Goal: Information Seeking & Learning: Learn about a topic

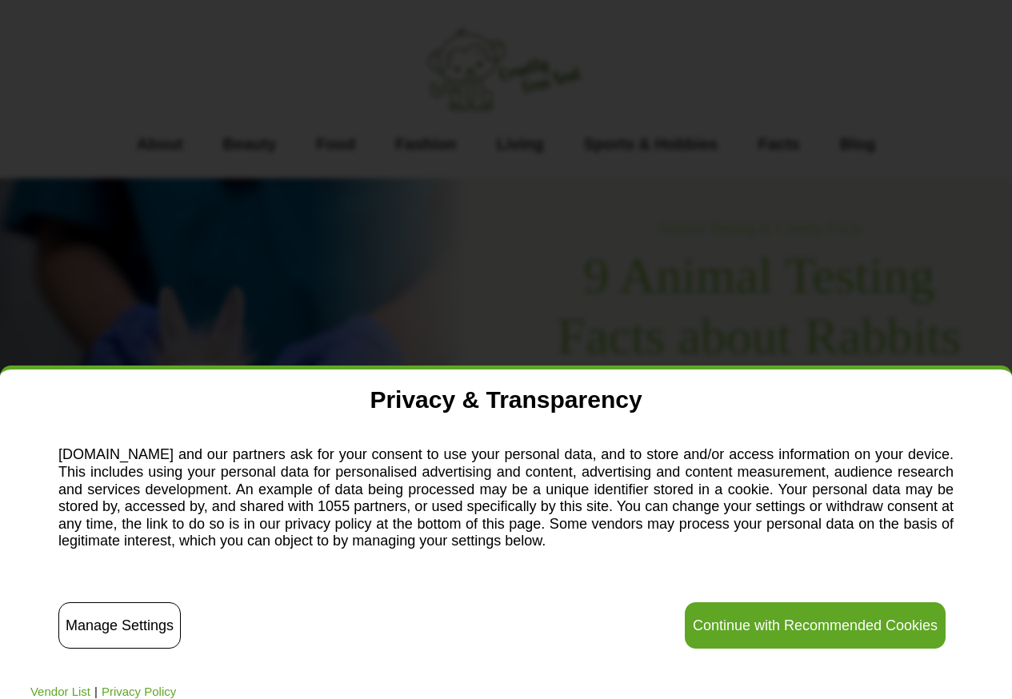
click at [776, 613] on button "Continue with Recommended Cookies" at bounding box center [814, 625] width 261 height 46
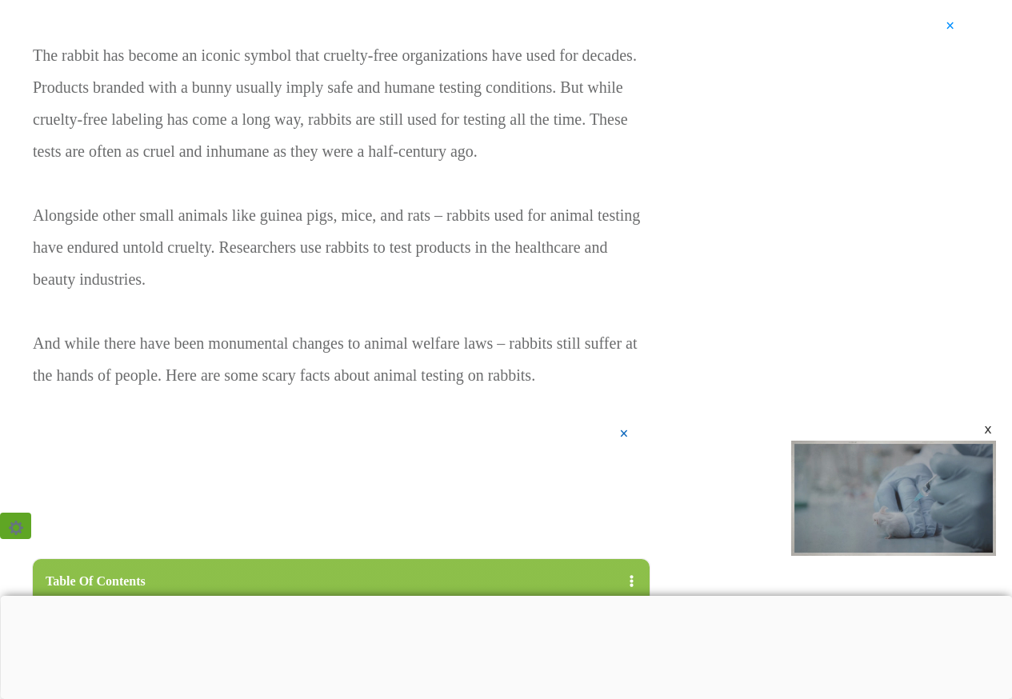
scroll to position [976, 0]
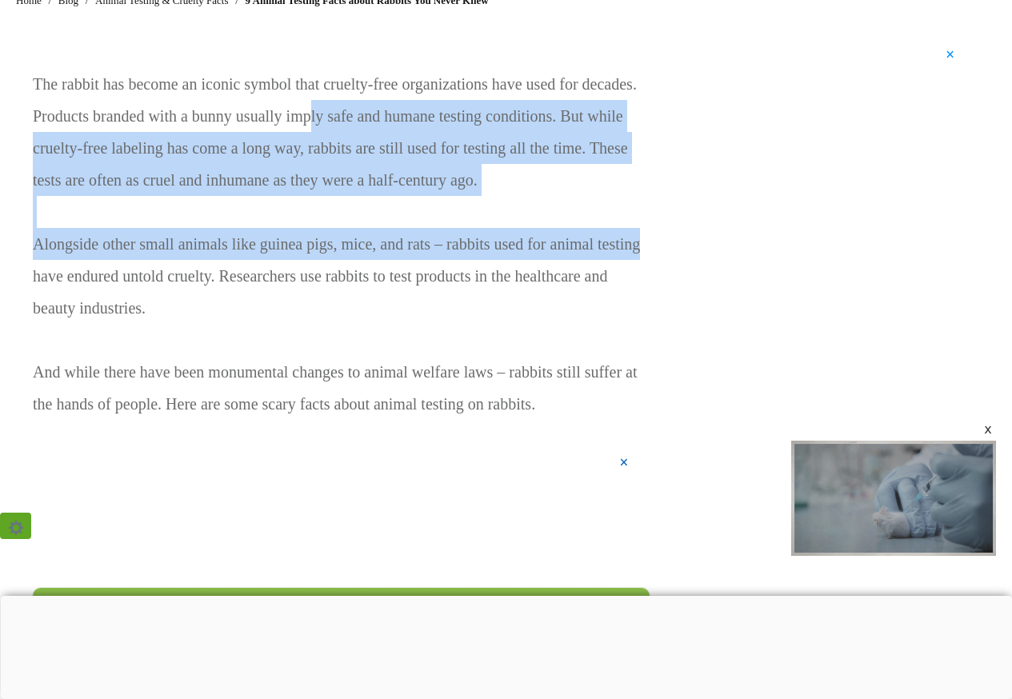
drag, startPoint x: 312, startPoint y: 118, endPoint x: 682, endPoint y: 242, distance: 390.7
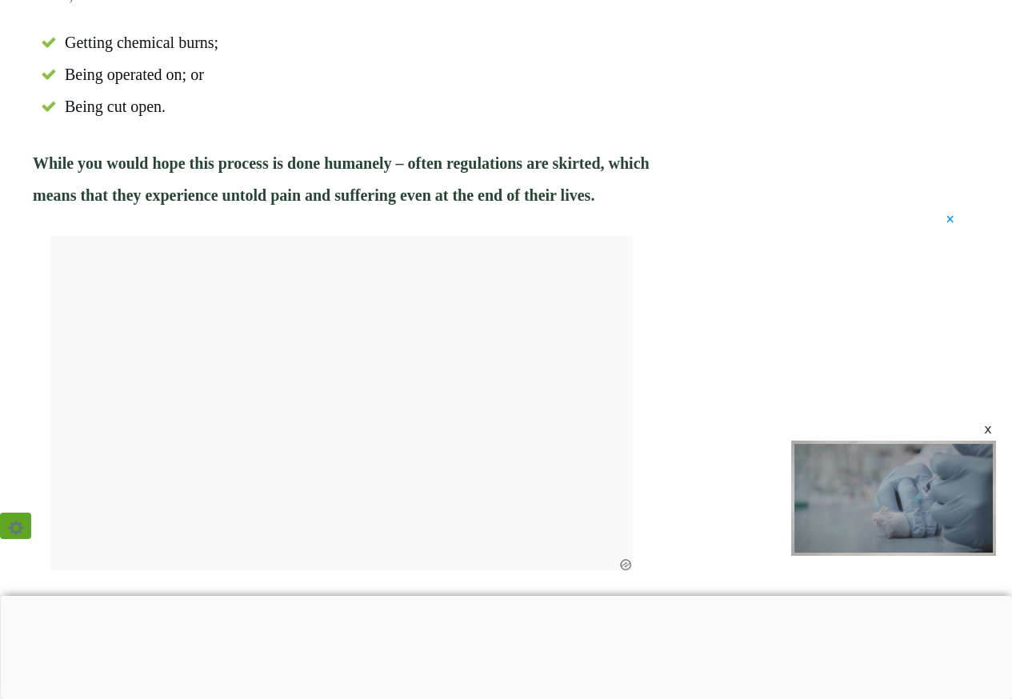
scroll to position [2655, 0]
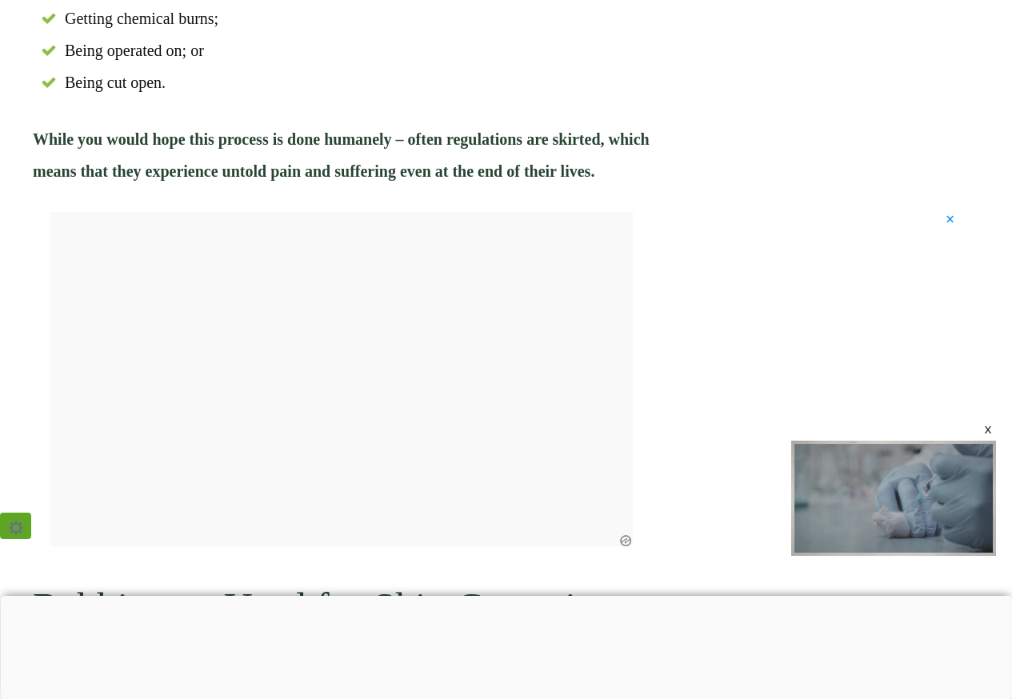
click at [950, 219] on span "×" at bounding box center [949, 219] width 9 height 0
click at [988, 433] on div "x" at bounding box center [987, 429] width 13 height 13
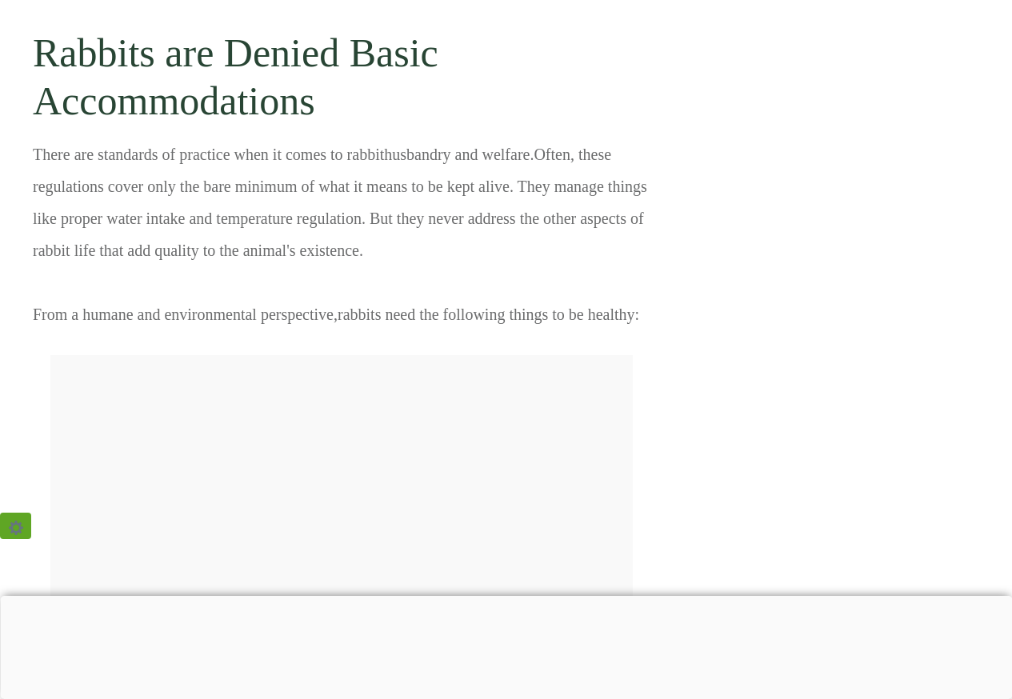
scroll to position [5634, 0]
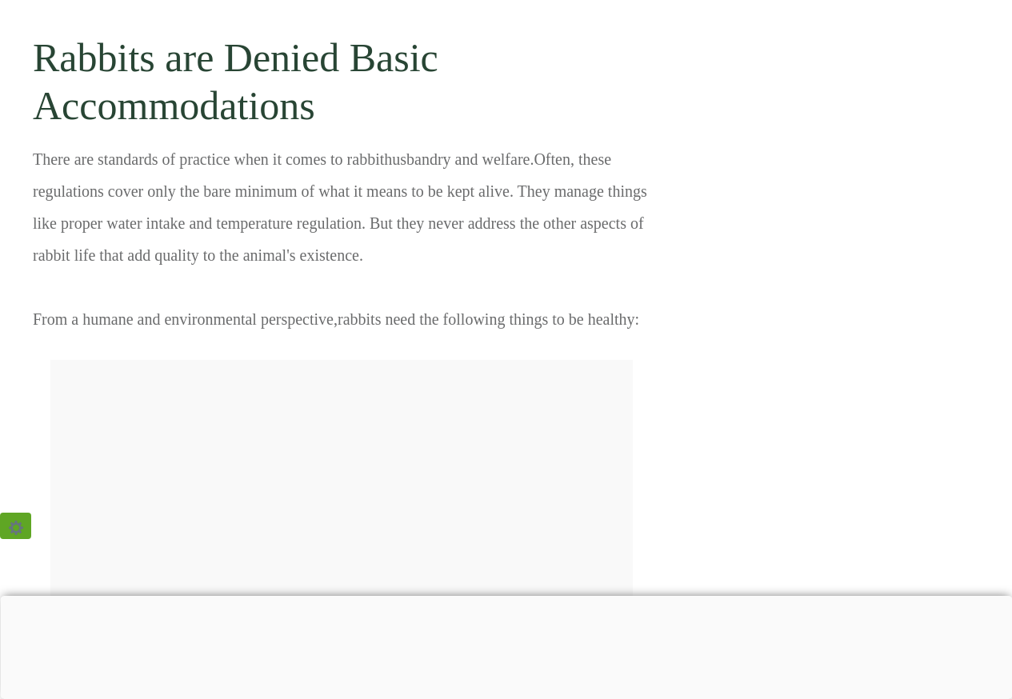
drag, startPoint x: 279, startPoint y: 232, endPoint x: 642, endPoint y: 429, distance: 412.9
drag, startPoint x: 642, startPoint y: 429, endPoint x: 469, endPoint y: 285, distance: 224.9
drag, startPoint x: 469, startPoint y: 285, endPoint x: 718, endPoint y: 237, distance: 254.1
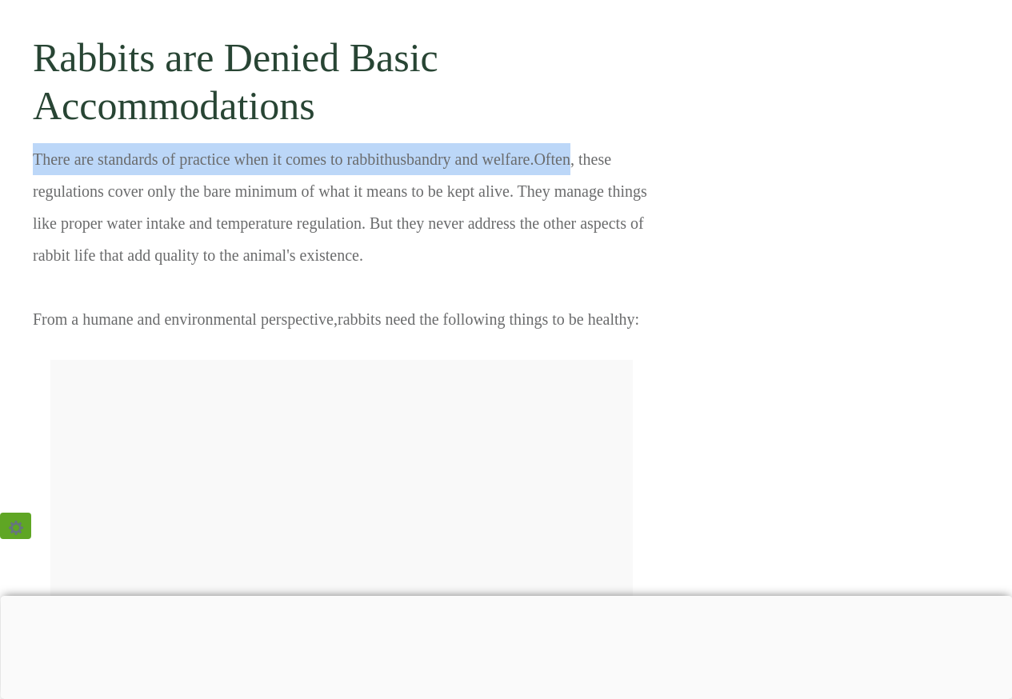
click at [568, 89] on div "Rabbits are Used for the Draize Eye Irritancy Test Rabbits are one of the most …" at bounding box center [341, 20] width 618 height 8060
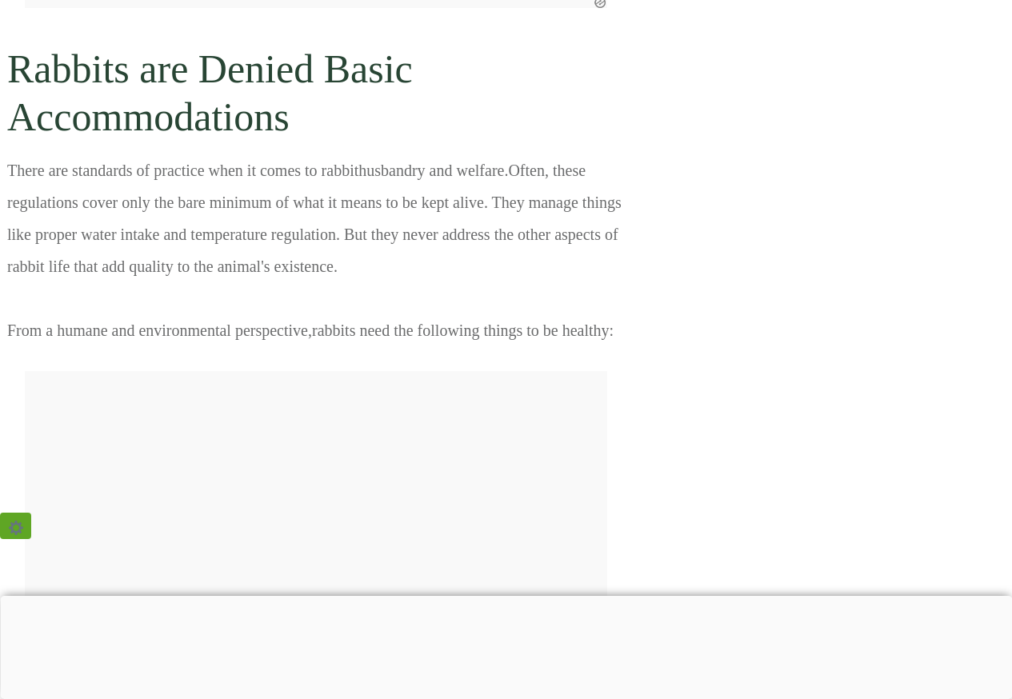
scroll to position [5703, 26]
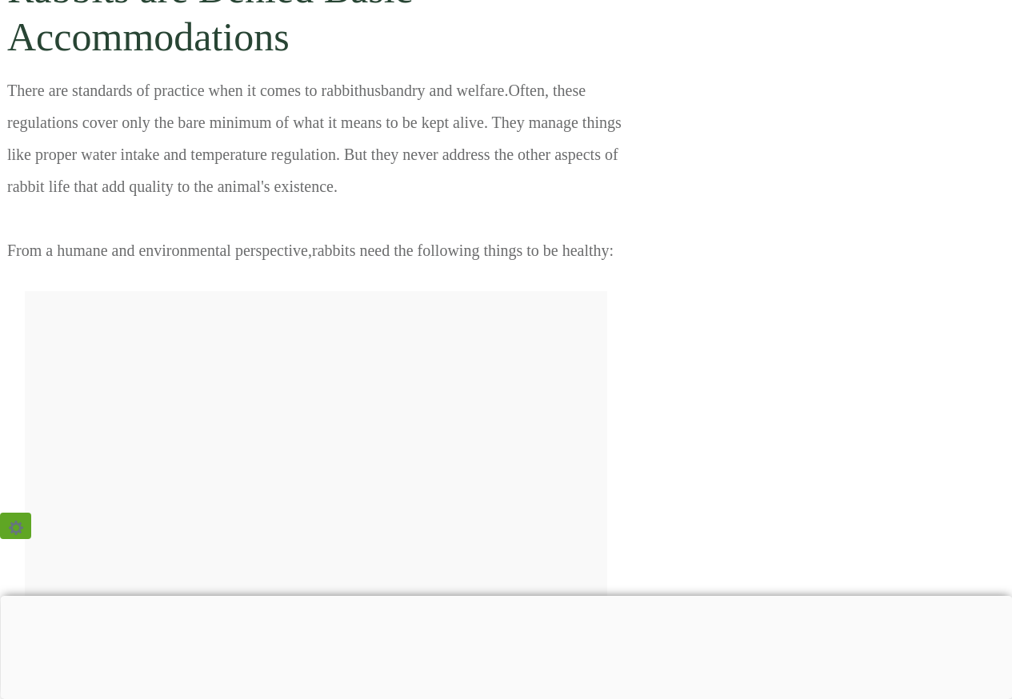
drag, startPoint x: 737, startPoint y: 239, endPoint x: 811, endPoint y: 226, distance: 74.8
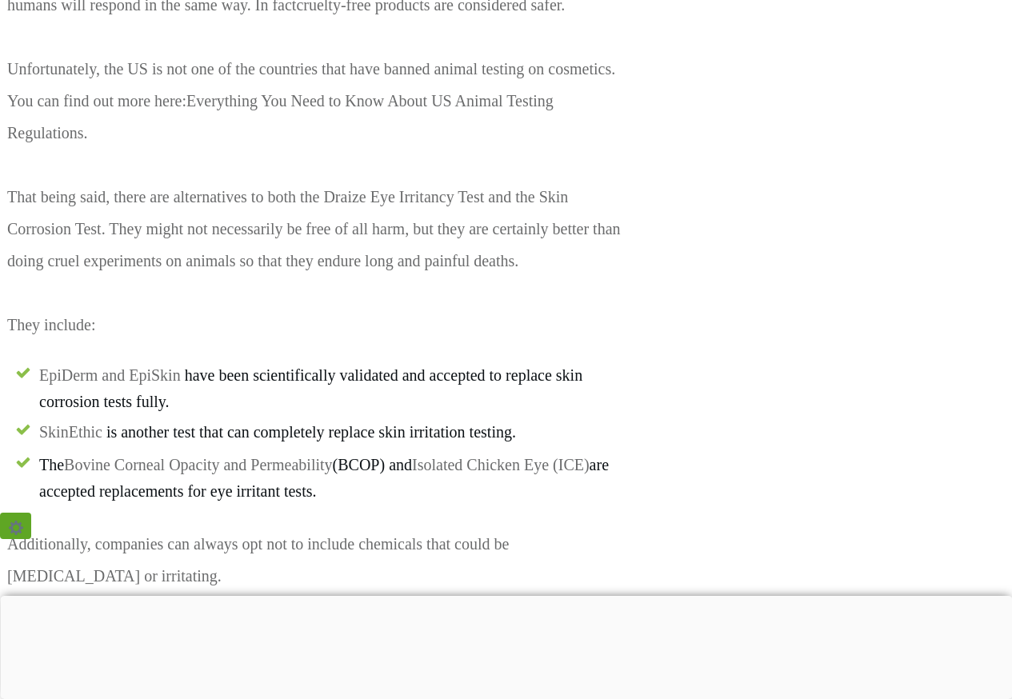
scroll to position [7542, 26]
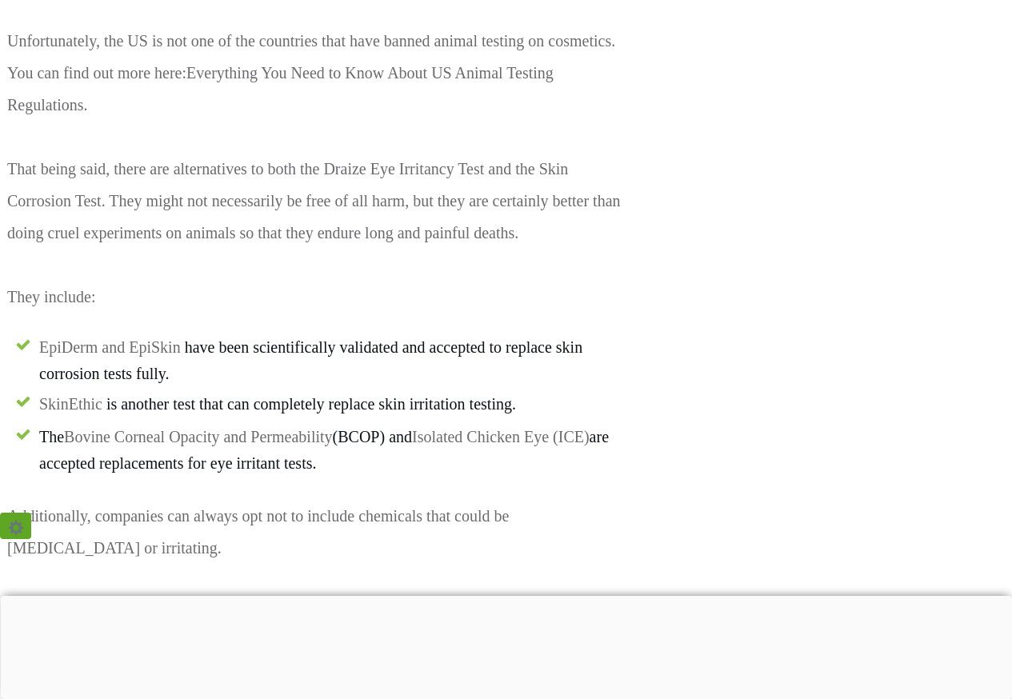
drag, startPoint x: 450, startPoint y: 70, endPoint x: 749, endPoint y: 357, distance: 414.6
drag, startPoint x: 749, startPoint y: 357, endPoint x: 738, endPoint y: 350, distance: 13.3
drag, startPoint x: 738, startPoint y: 350, endPoint x: 605, endPoint y: 341, distance: 133.8
click at [605, 341] on span "EpiDerm and EpiSkin have been scientifically validated and accepted to replace …" at bounding box center [331, 359] width 585 height 53
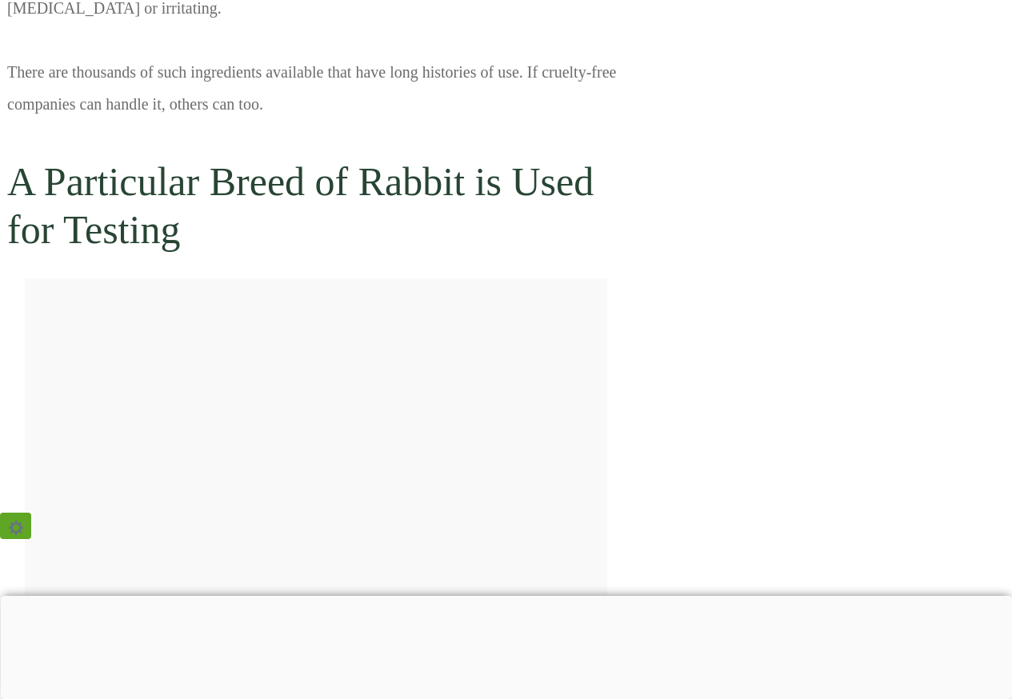
scroll to position [7790, 26]
